Goal: Transaction & Acquisition: Purchase product/service

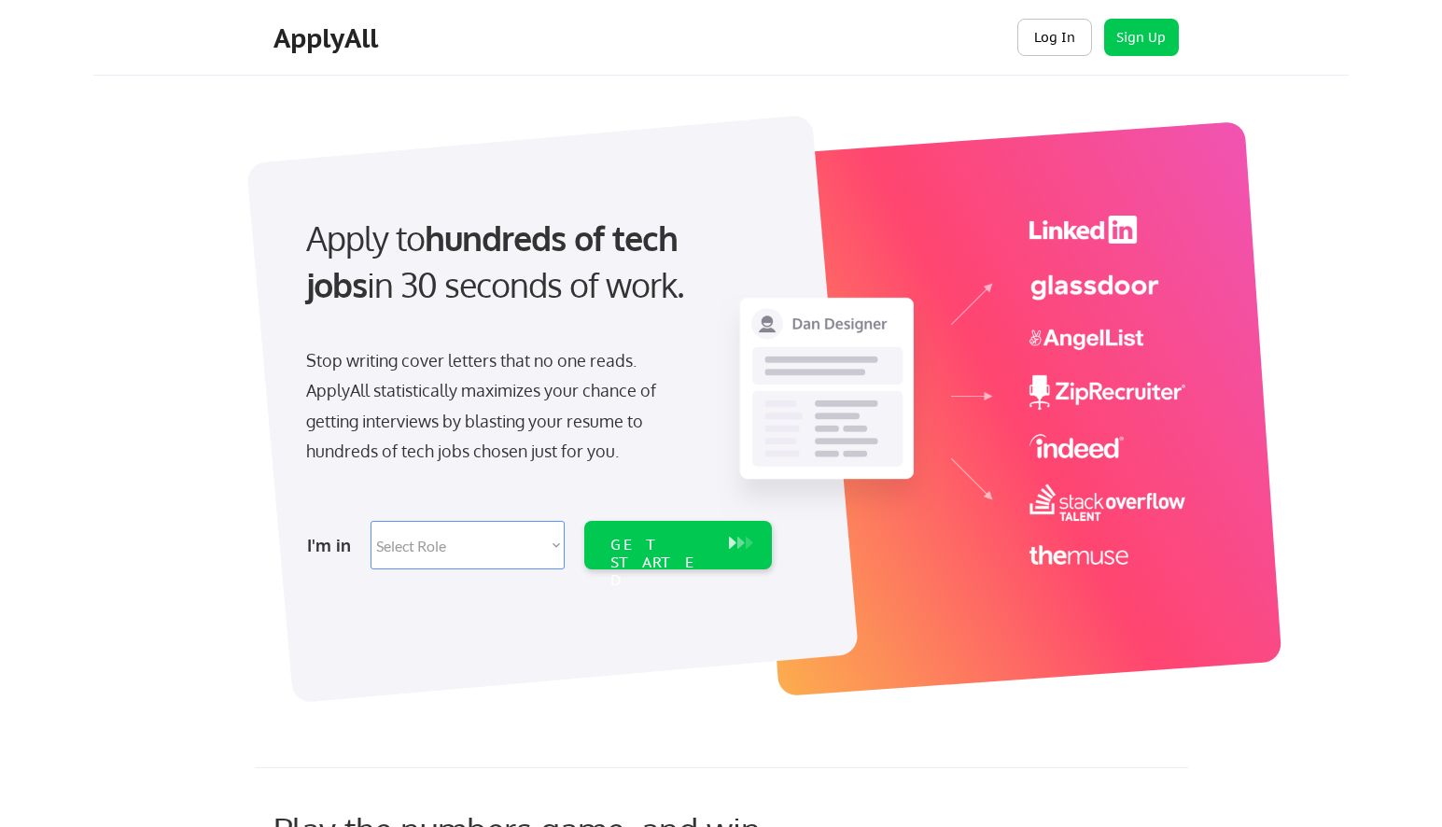
click at [1038, 37] on button "Log In" at bounding box center [1054, 37] width 75 height 37
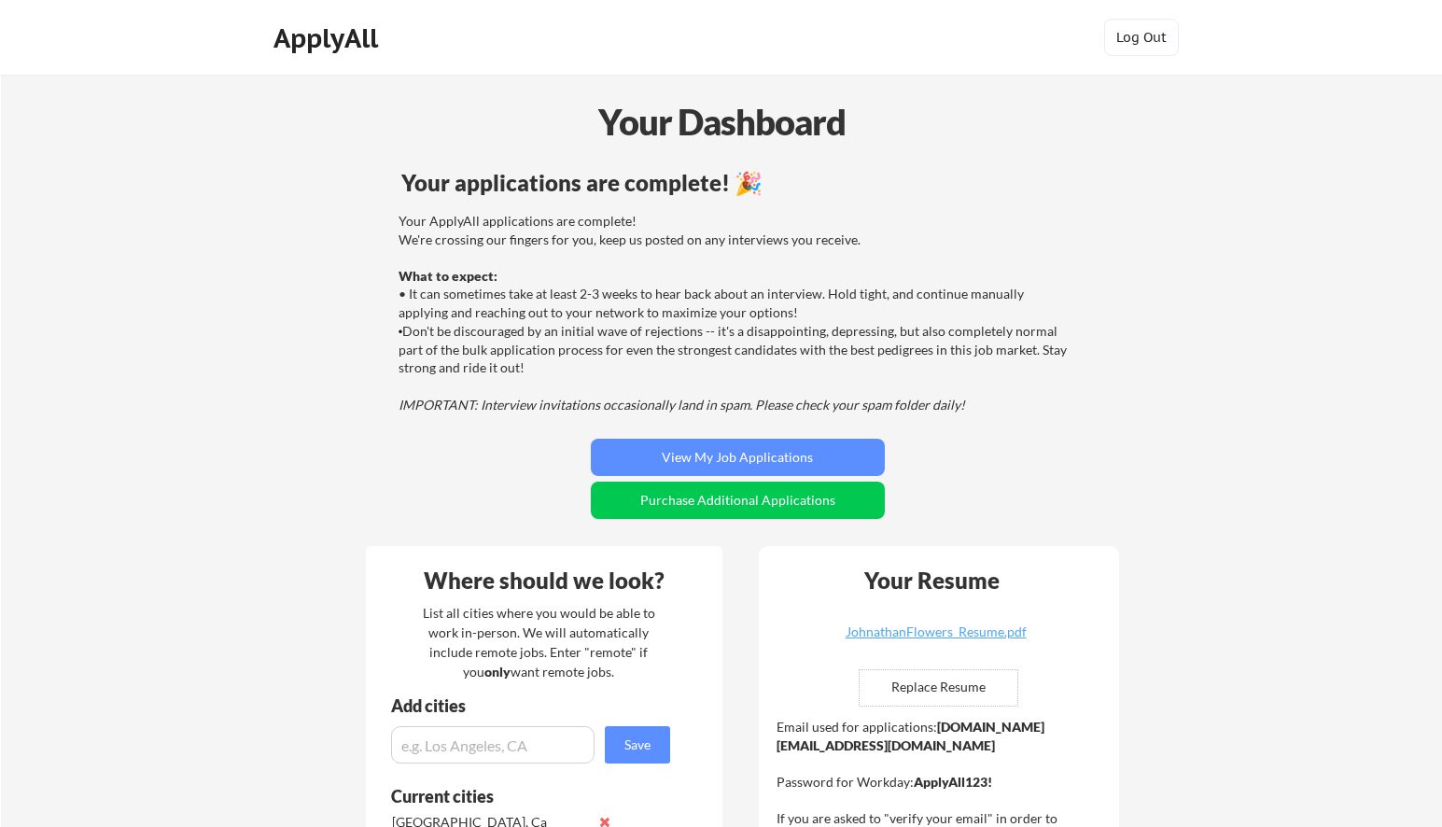
click at [495, 385] on div "Your ApplyAll applications are complete! We're crossing our fingers for you, ke…" at bounding box center [734, 313] width 673 height 202
click at [507, 311] on div "Your ApplyAll applications are complete! We're crossing our fingers for you, ke…" at bounding box center [734, 313] width 673 height 202
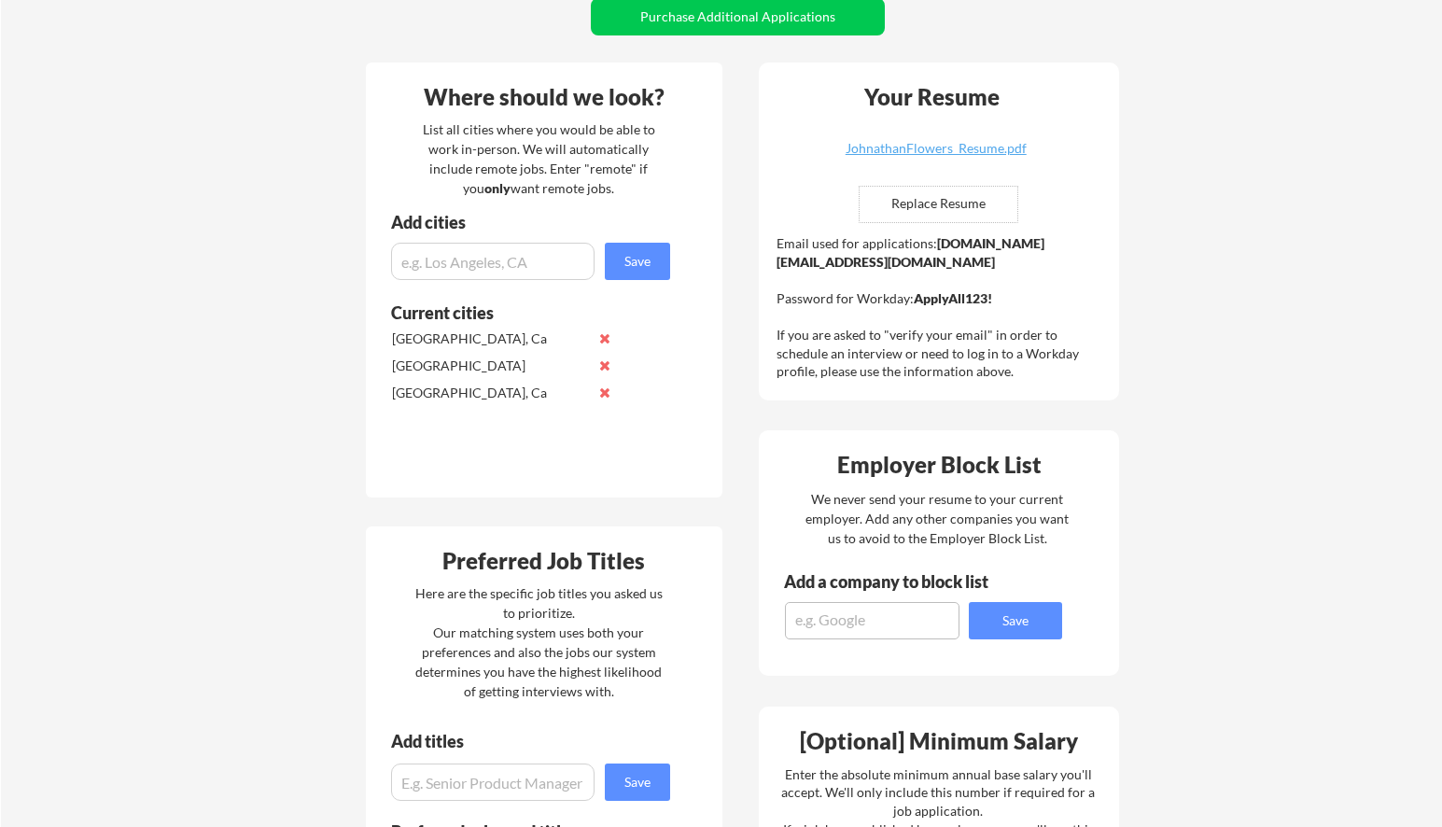
scroll to position [485, 0]
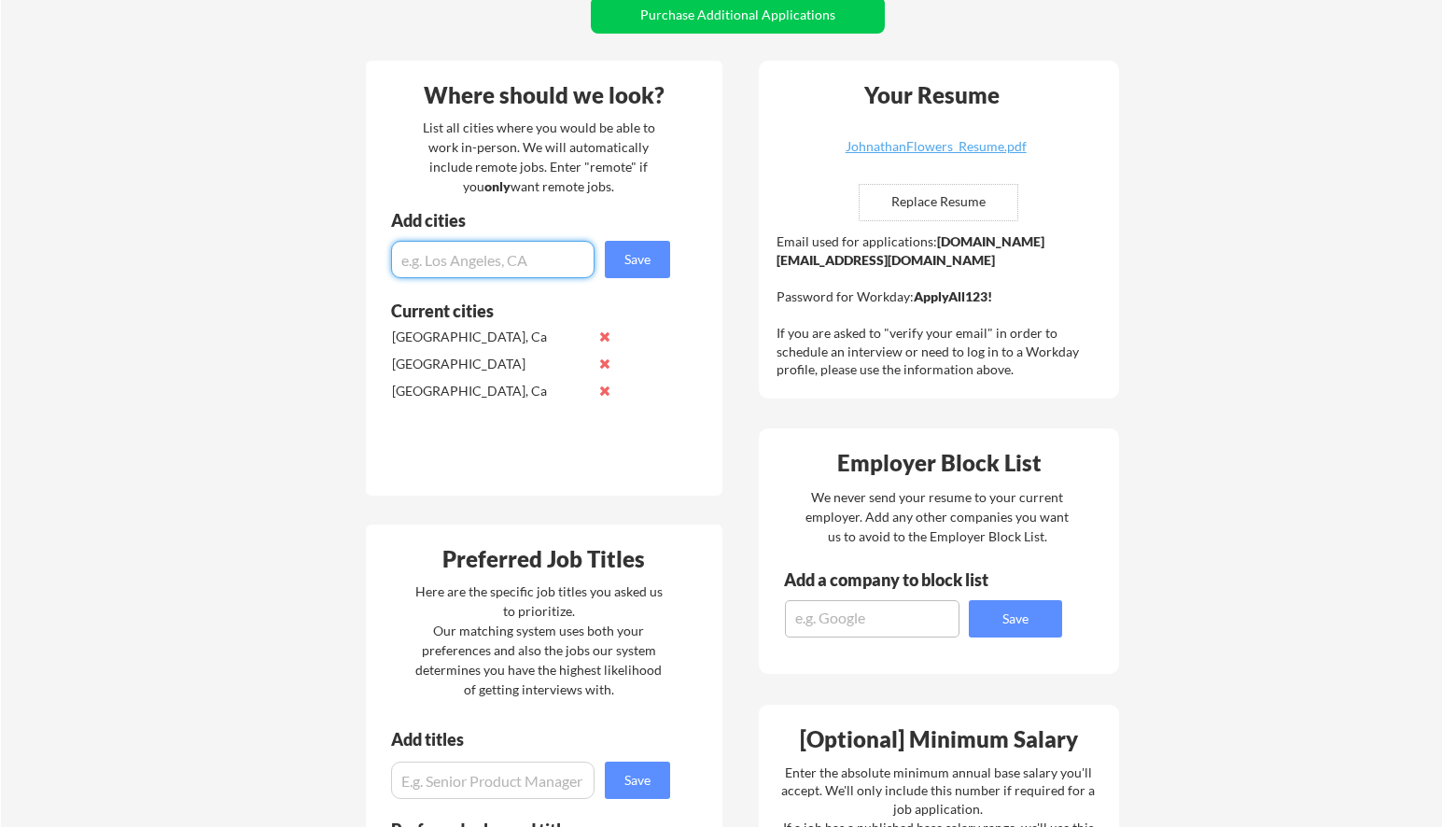
click at [420, 271] on input "input" at bounding box center [492, 259] width 203 height 37
type input "Remote"
click at [640, 256] on button "Save" at bounding box center [637, 259] width 65 height 37
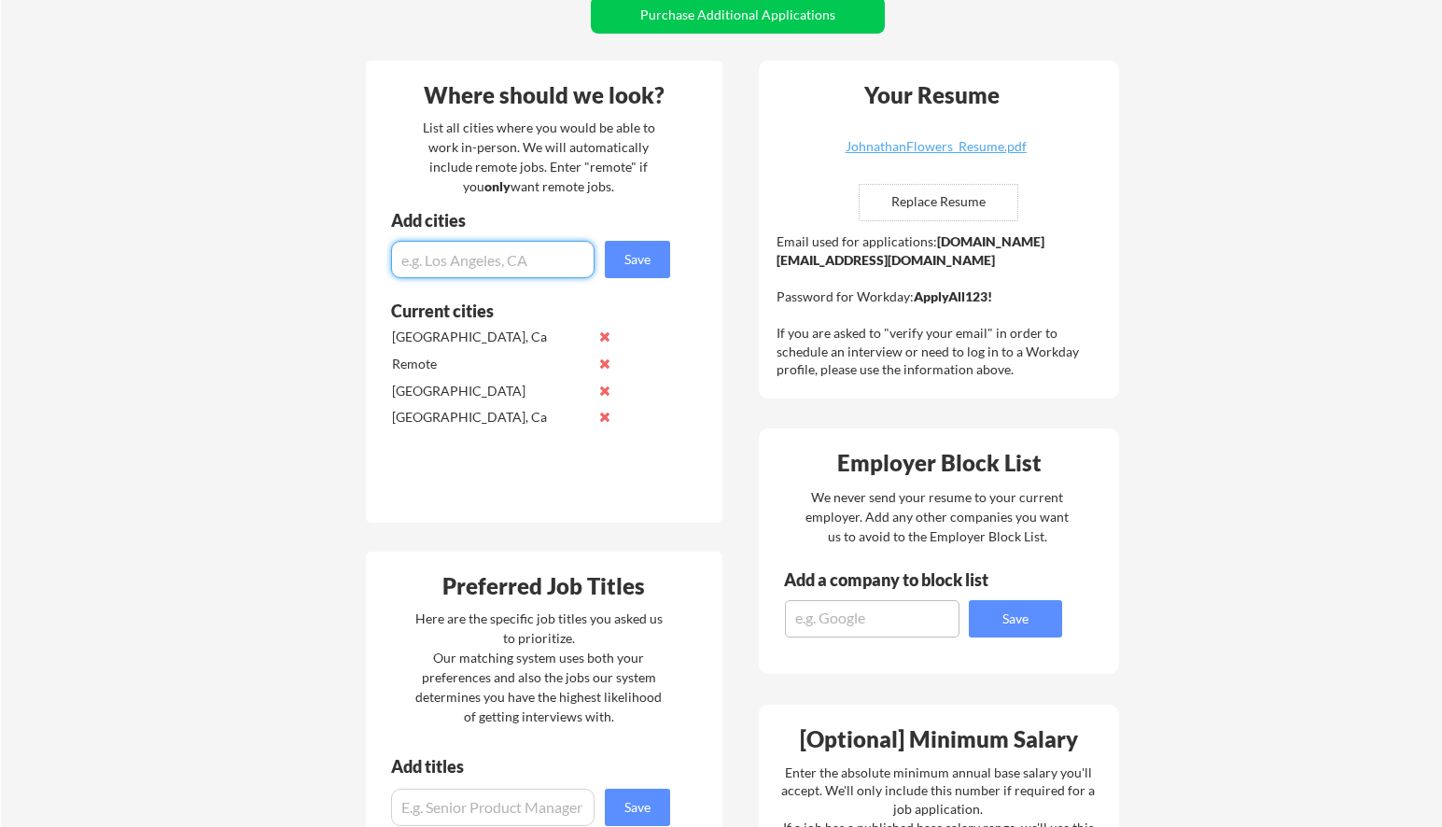
click at [298, 387] on div "Your Dashboard Your applications are complete! 🎉 Your ApplyAll applications are…" at bounding box center [721, 739] width 1441 height 2301
click at [895, 150] on div "JohnathanFlowers_Resume.pdf" at bounding box center [936, 146] width 222 height 13
click at [216, 375] on div "Your Dashboard Your applications are complete! 🎉 Your ApplyAll applications are…" at bounding box center [721, 739] width 1441 height 2301
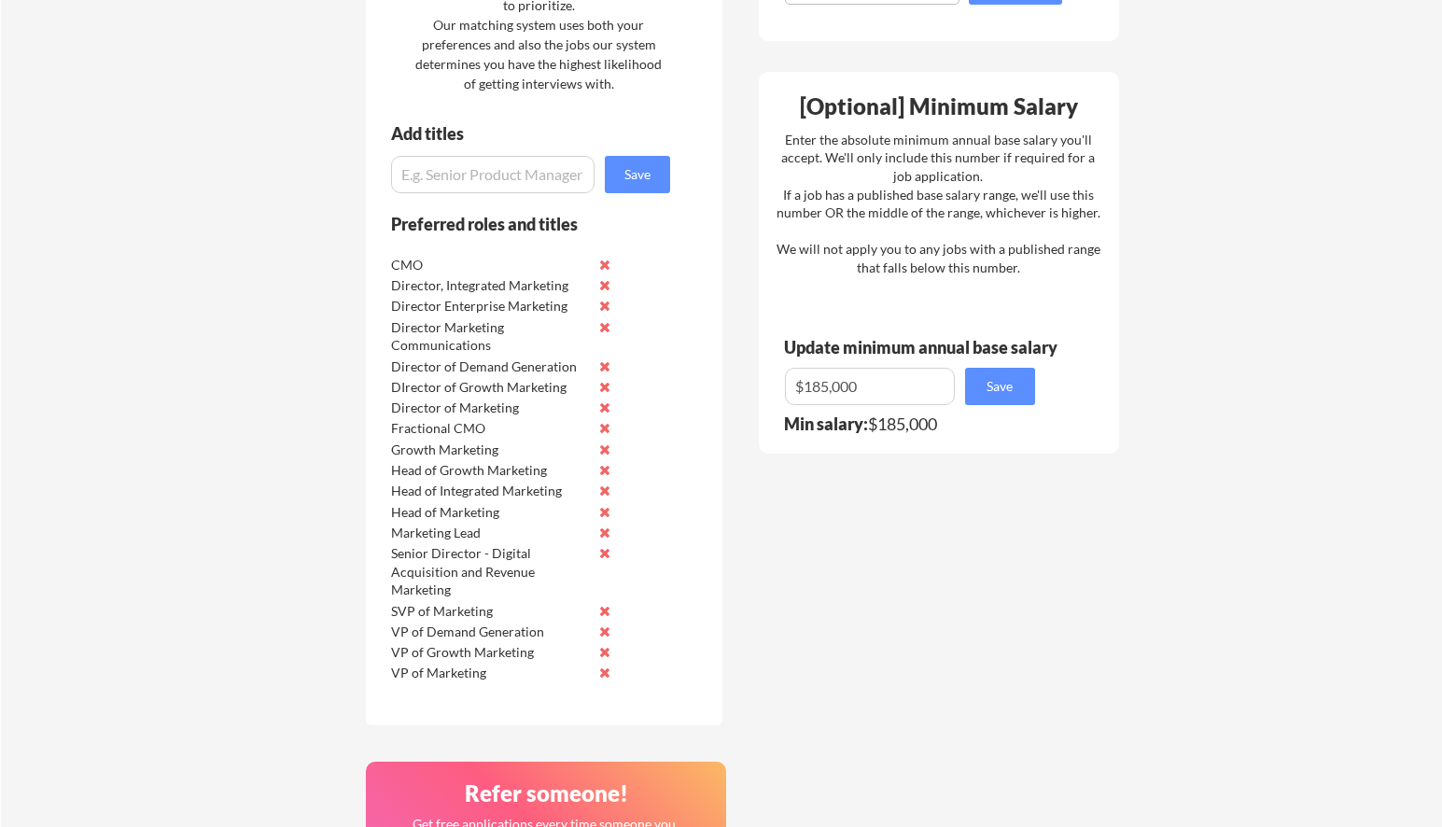
scroll to position [1120, 0]
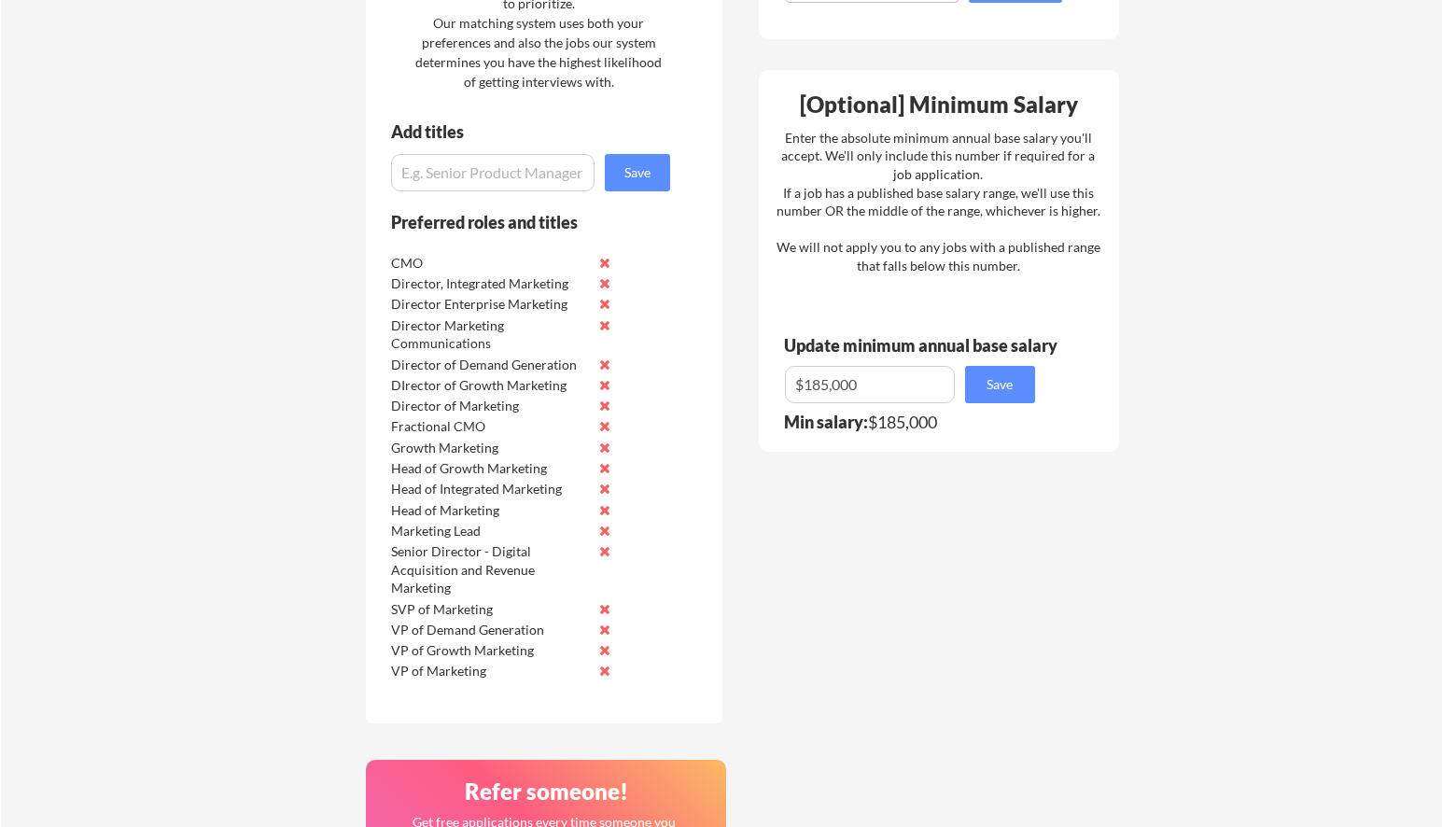
click at [472, 181] on input "input" at bounding box center [492, 172] width 203 height 37
type input "Director of Demand Generation"
click at [636, 165] on button "Save" at bounding box center [637, 172] width 65 height 37
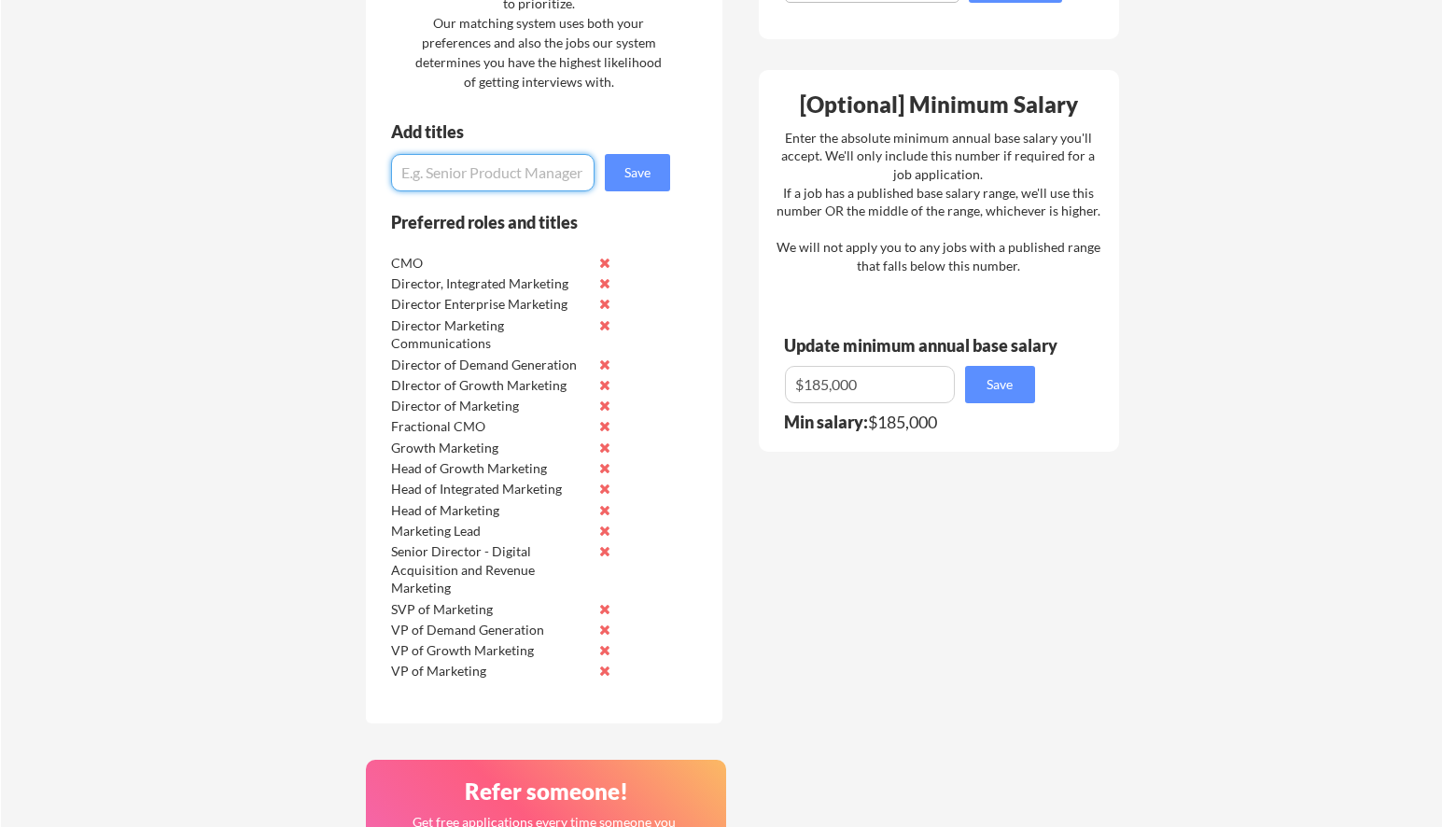
click at [438, 167] on input "input" at bounding box center [492, 172] width 203 height 37
type input "P"
type input "Director Product Marketing"
click at [648, 166] on button "Save" at bounding box center [637, 172] width 65 height 37
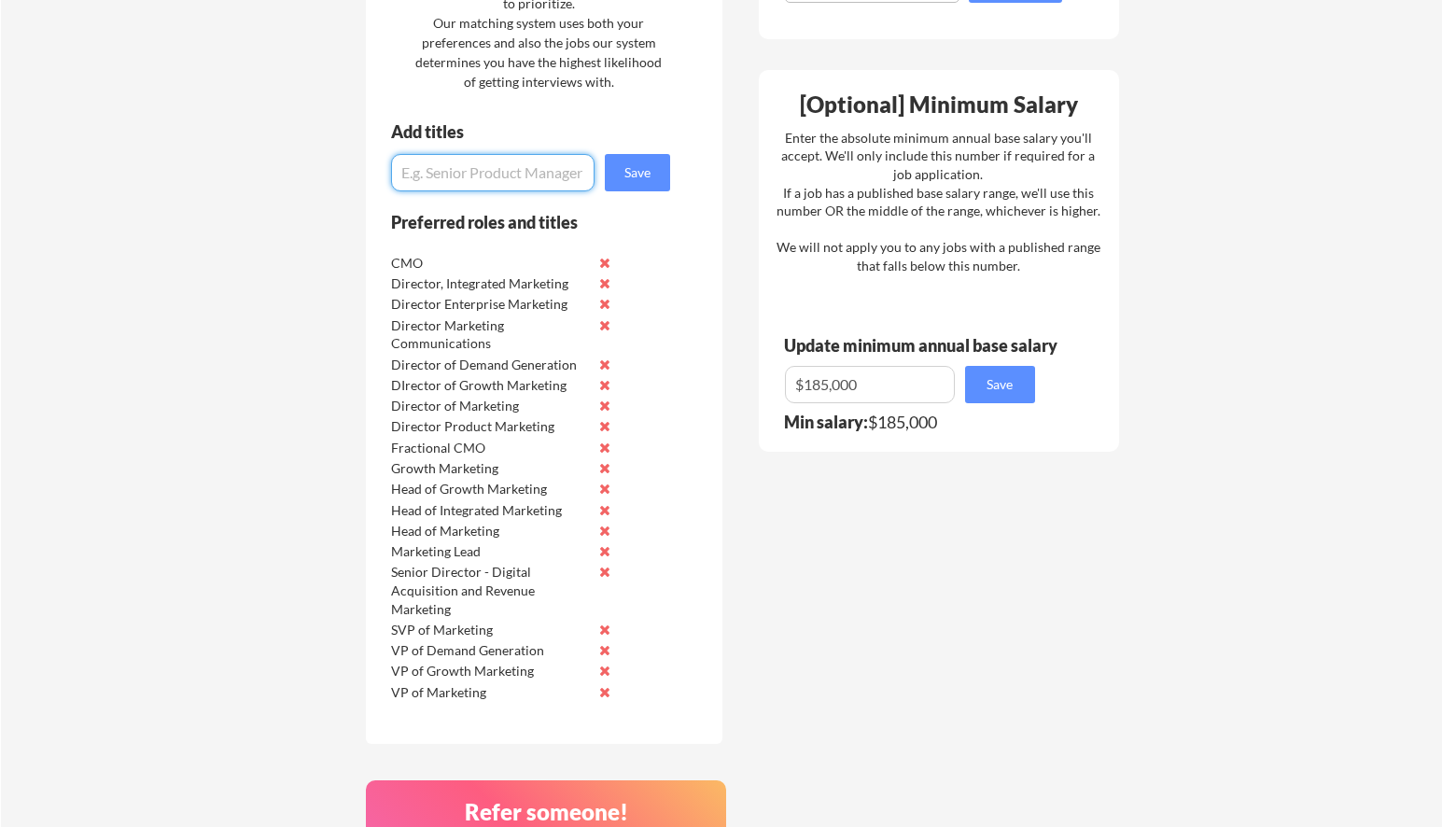
click at [468, 178] on input "input" at bounding box center [492, 172] width 203 height 37
click at [771, 555] on div "Where should we look? List all cities where you would be able to work in-person…" at bounding box center [742, 343] width 785 height 1866
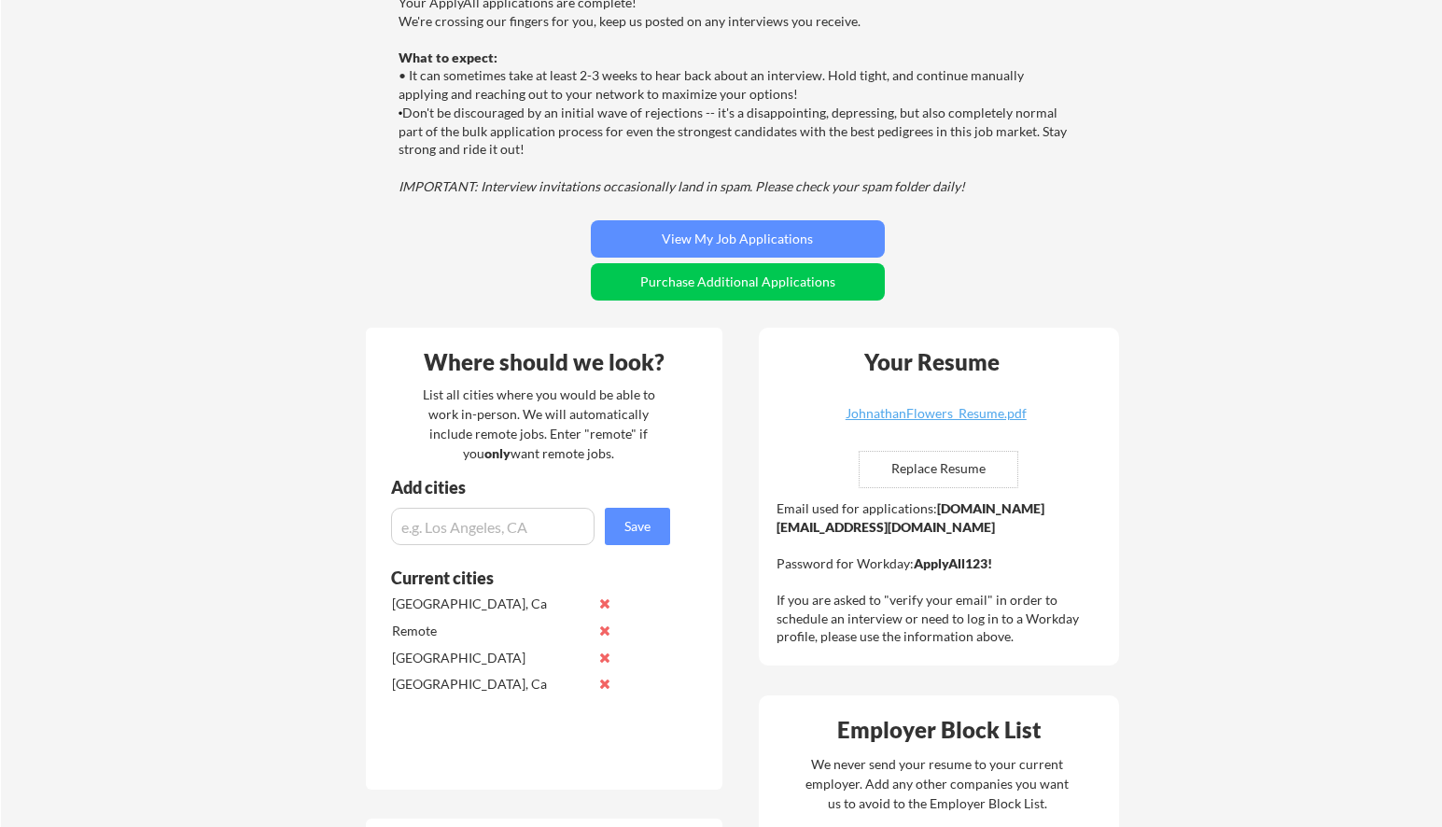
scroll to position [187, 0]
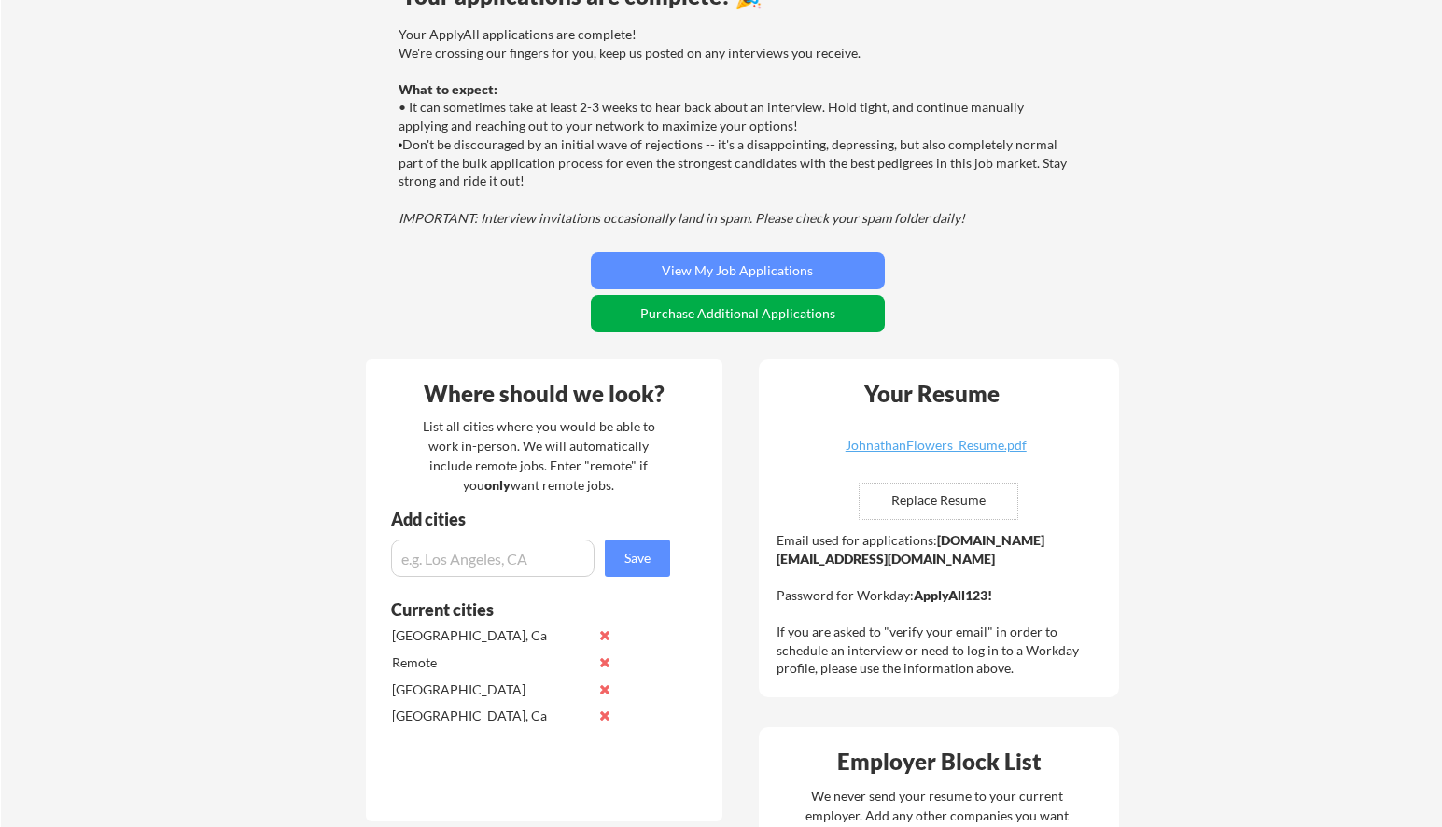
click at [761, 321] on button "Purchase Additional Applications" at bounding box center [738, 313] width 294 height 37
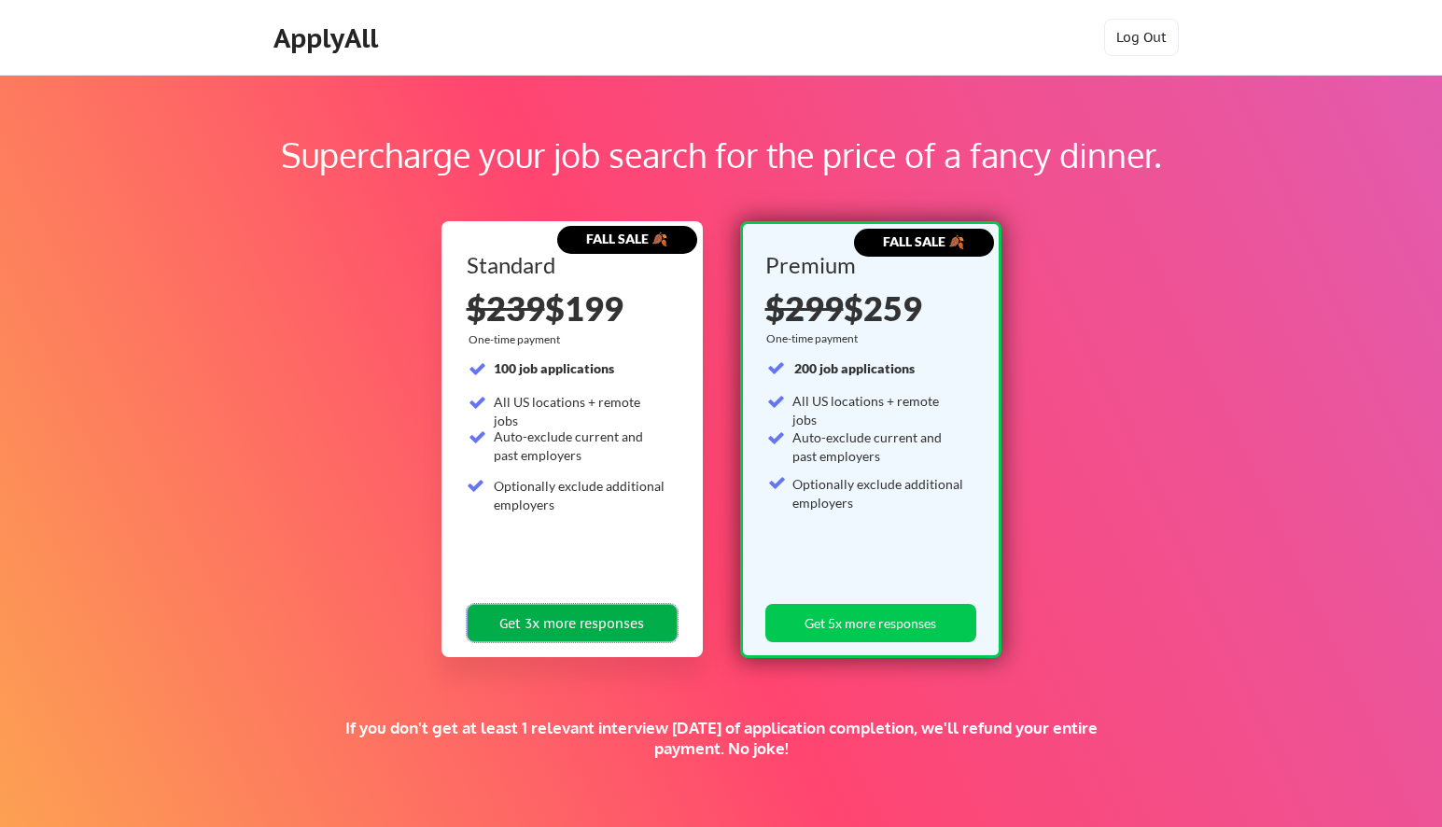
click at [553, 622] on button "Get 3x more responses" at bounding box center [572, 623] width 211 height 38
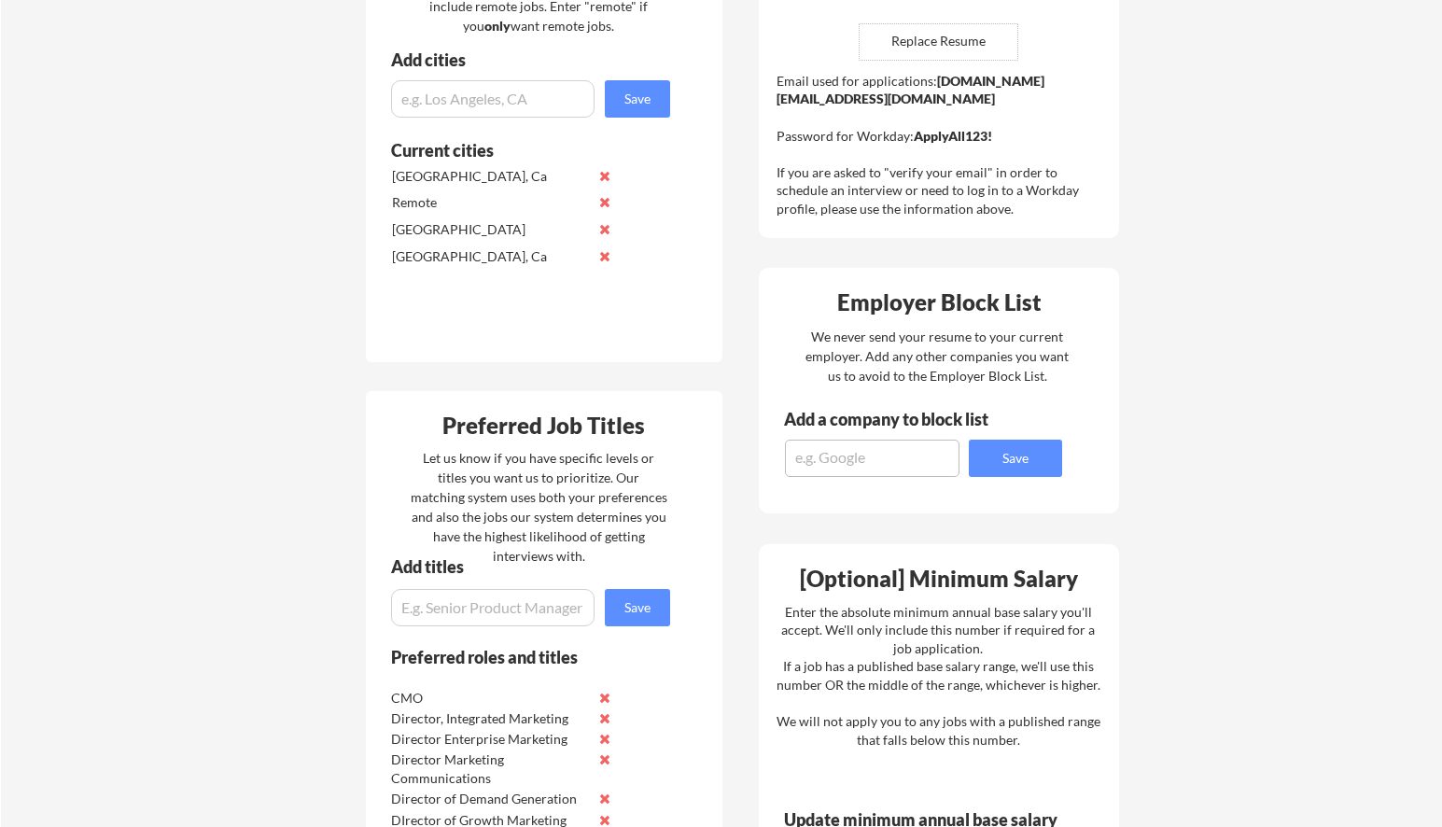
scroll to position [560, 0]
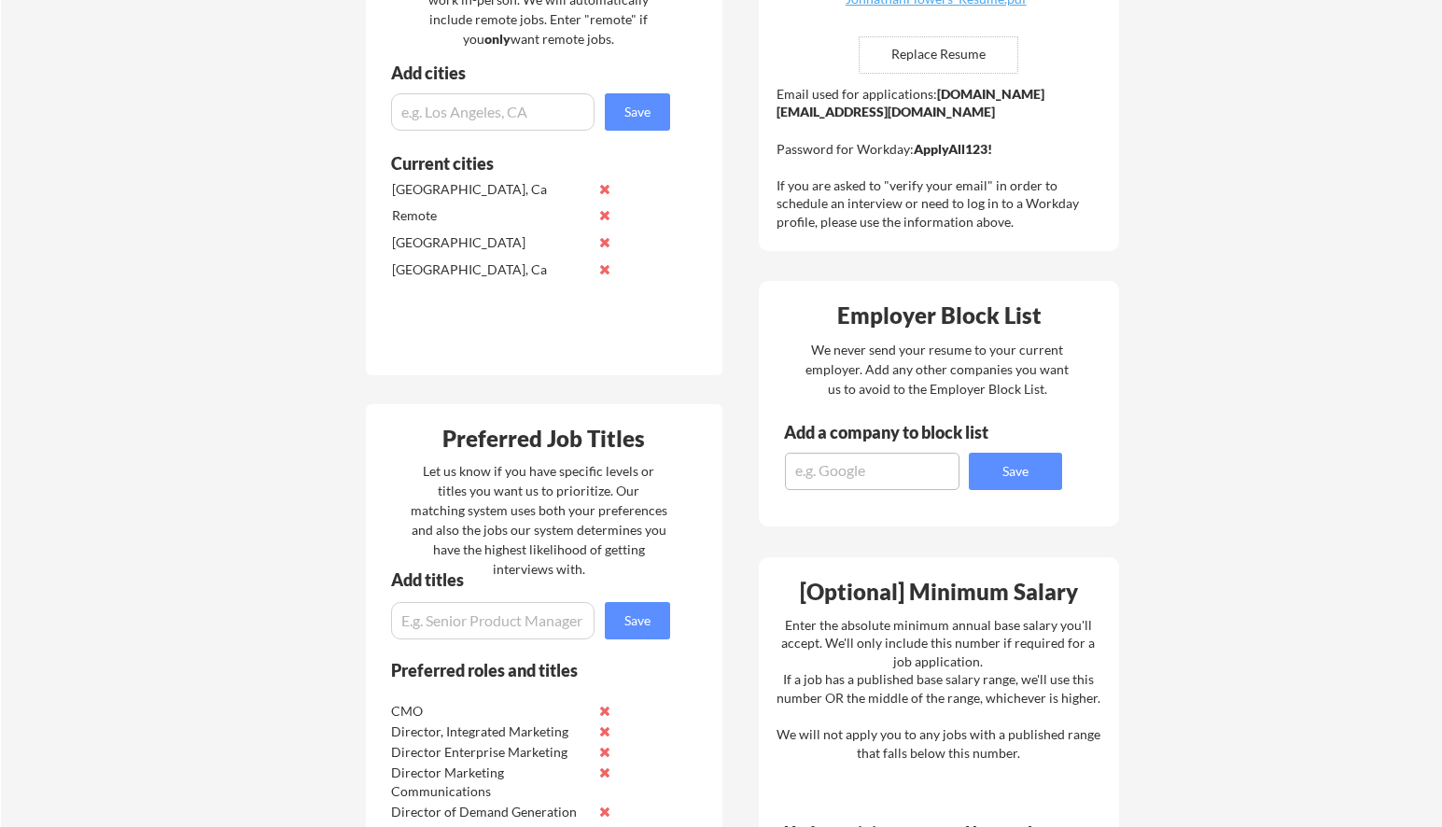
click at [417, 622] on input "input" at bounding box center [492, 620] width 203 height 37
type input "Fractional CMO"
click at [623, 617] on button "Save" at bounding box center [637, 620] width 65 height 37
click at [252, 632] on div "Your Dashboard You're being applied to jobs! 🙌 We'll start applying you to jobs…" at bounding box center [721, 619] width 1441 height 2209
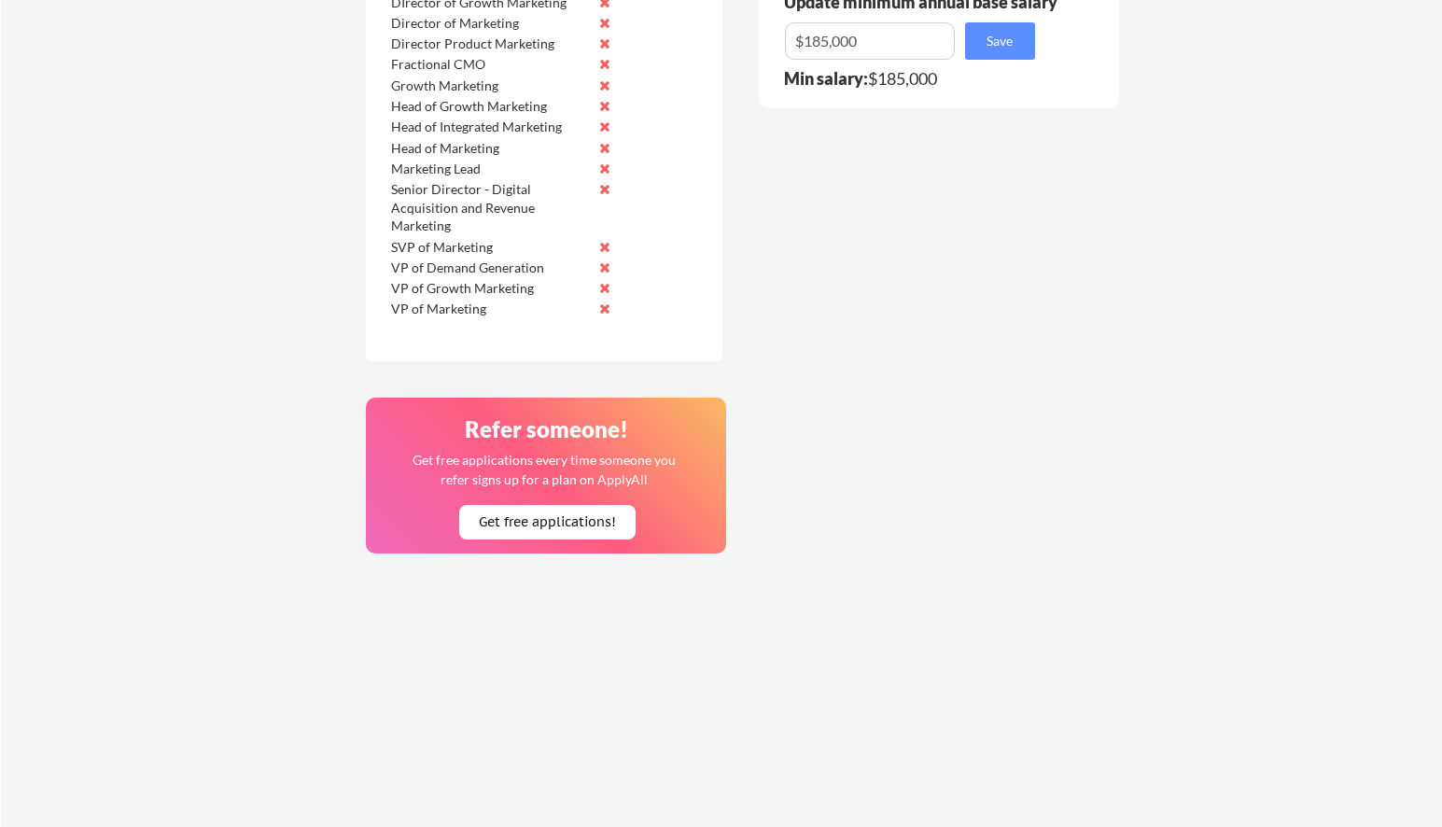
scroll to position [1418, 0]
